Goal: Obtain resource: Download file/media

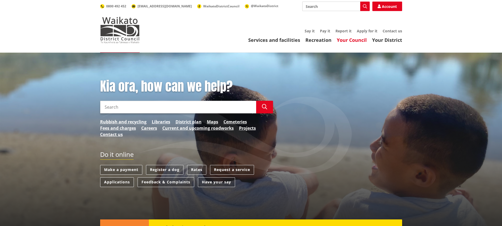
click at [351, 39] on link "Your Council" at bounding box center [352, 40] width 30 height 6
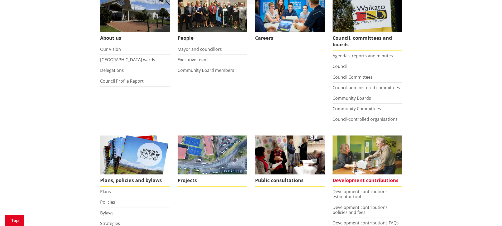
scroll to position [184, 0]
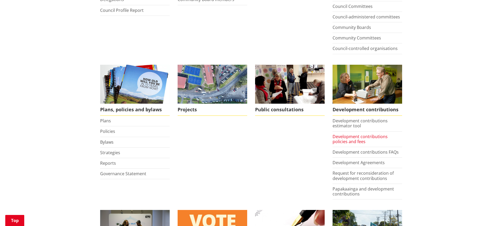
click at [353, 139] on link "Development contributions policies and fees" at bounding box center [359, 139] width 55 height 11
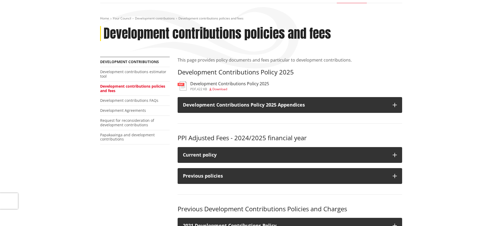
scroll to position [53, 0]
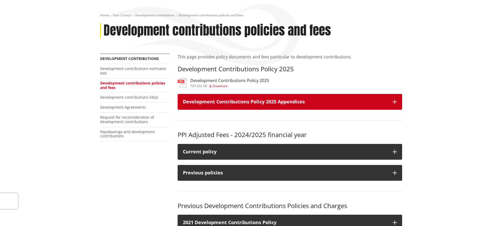
click at [395, 101] on icon "button" at bounding box center [394, 102] width 4 height 4
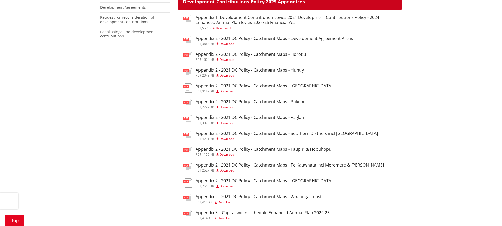
scroll to position [148, 0]
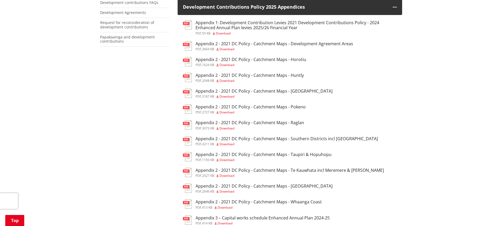
click at [224, 224] on span "Download" at bounding box center [225, 223] width 15 height 4
